Goal: Task Accomplishment & Management: Use online tool/utility

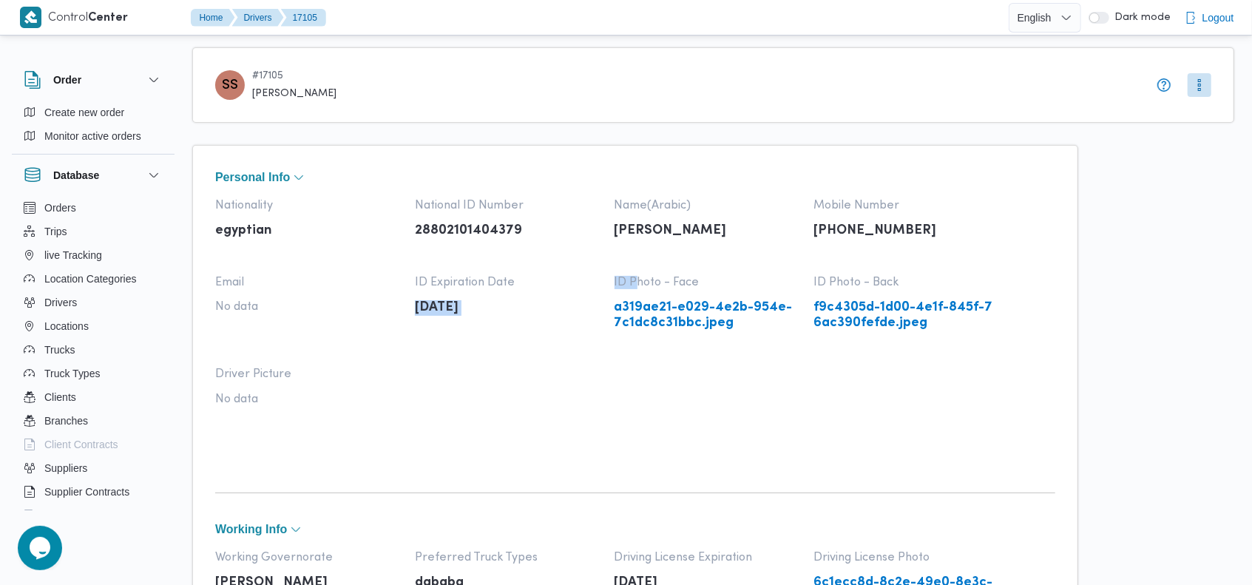
drag, startPoint x: 580, startPoint y: 263, endPoint x: 633, endPoint y: 280, distance: 56.1
click at [633, 280] on div "Nationality egyptian National ID Number 28802101404379 Name(Arabic) [PERSON_NAM…" at bounding box center [635, 326] width 840 height 255
click at [632, 279] on span "ID Photo - Face" at bounding box center [707, 282] width 185 height 13
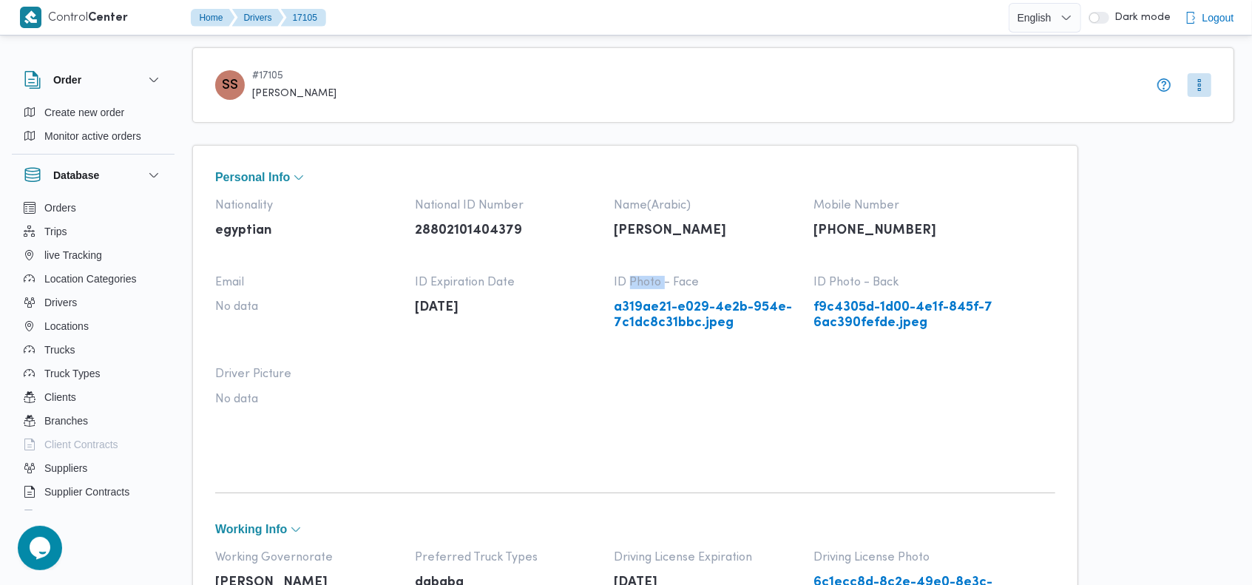
click at [640, 280] on span "ID Photo - Face" at bounding box center [707, 282] width 185 height 13
click at [669, 282] on span "ID Photo - Face" at bounding box center [707, 282] width 185 height 13
